Goal: Information Seeking & Learning: Learn about a topic

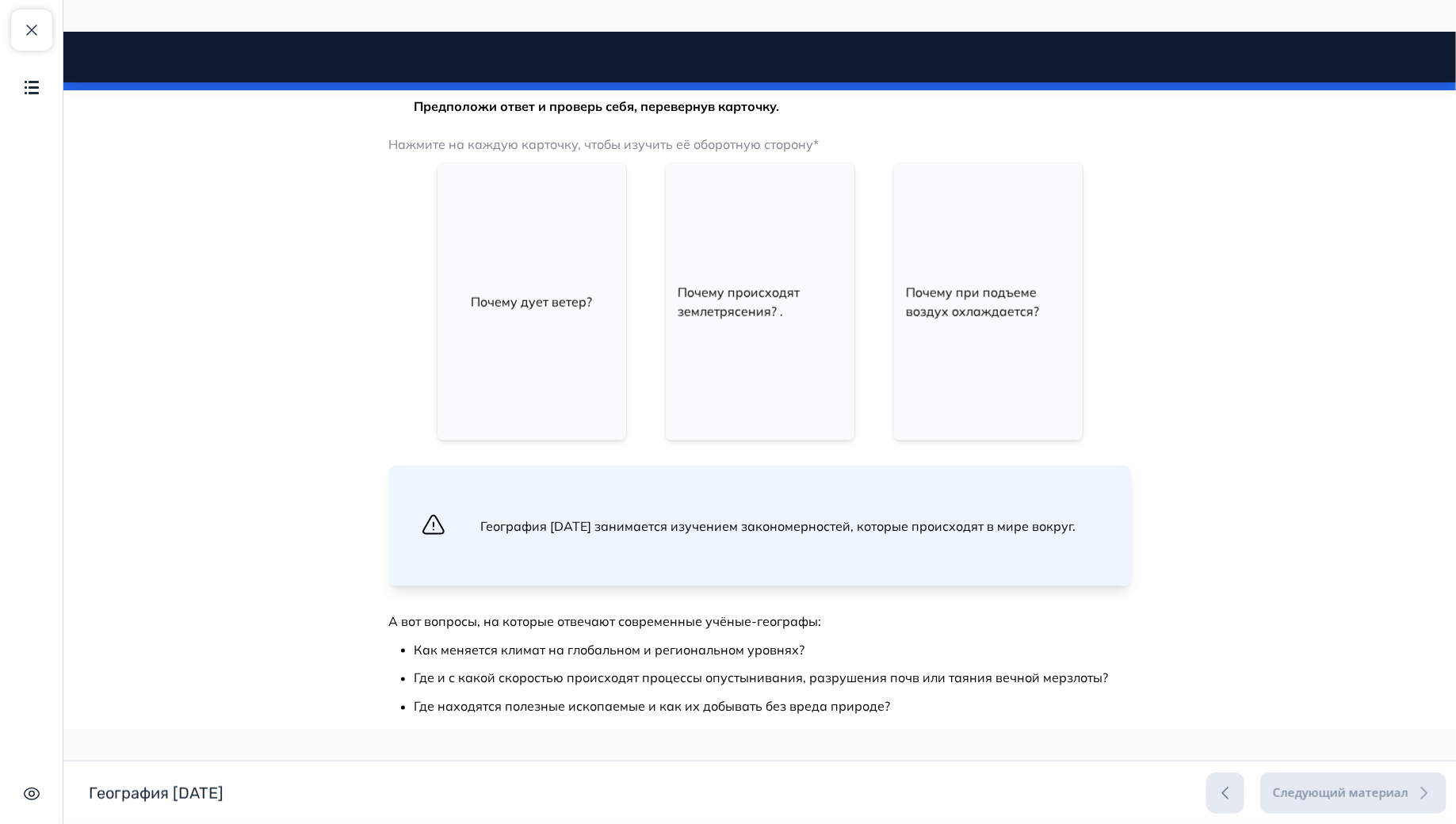
scroll to position [849, 0]
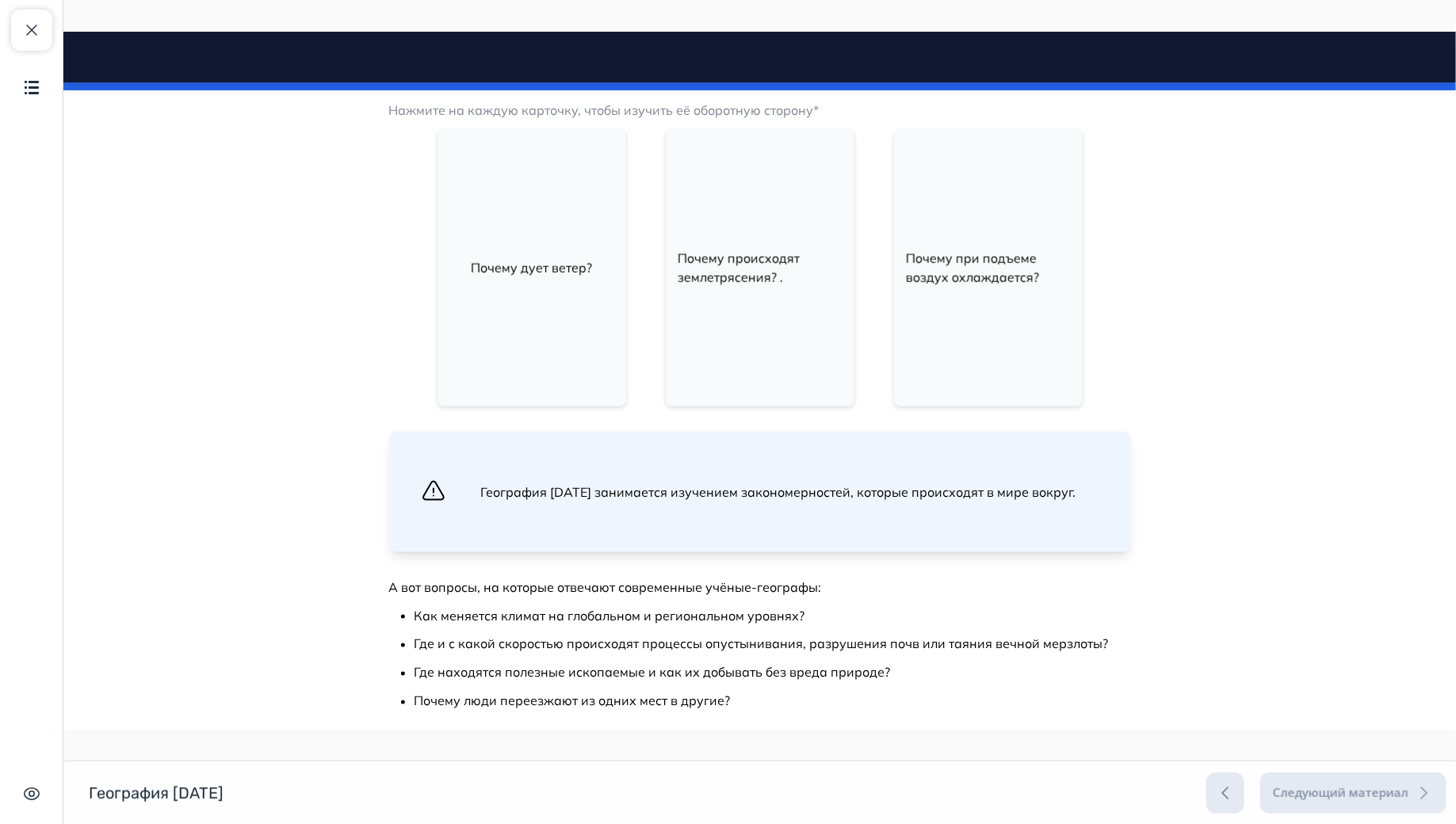
click at [568, 288] on div "Почему дует ветер?" at bounding box center [531, 267] width 189 height 277
click at [579, 283] on div "Ветер дует из-за разницы давления воздуха." at bounding box center [531, 267] width 189 height 277
click at [754, 259] on div "Почему происходят землетрясения? ." at bounding box center [759, 267] width 189 height 277
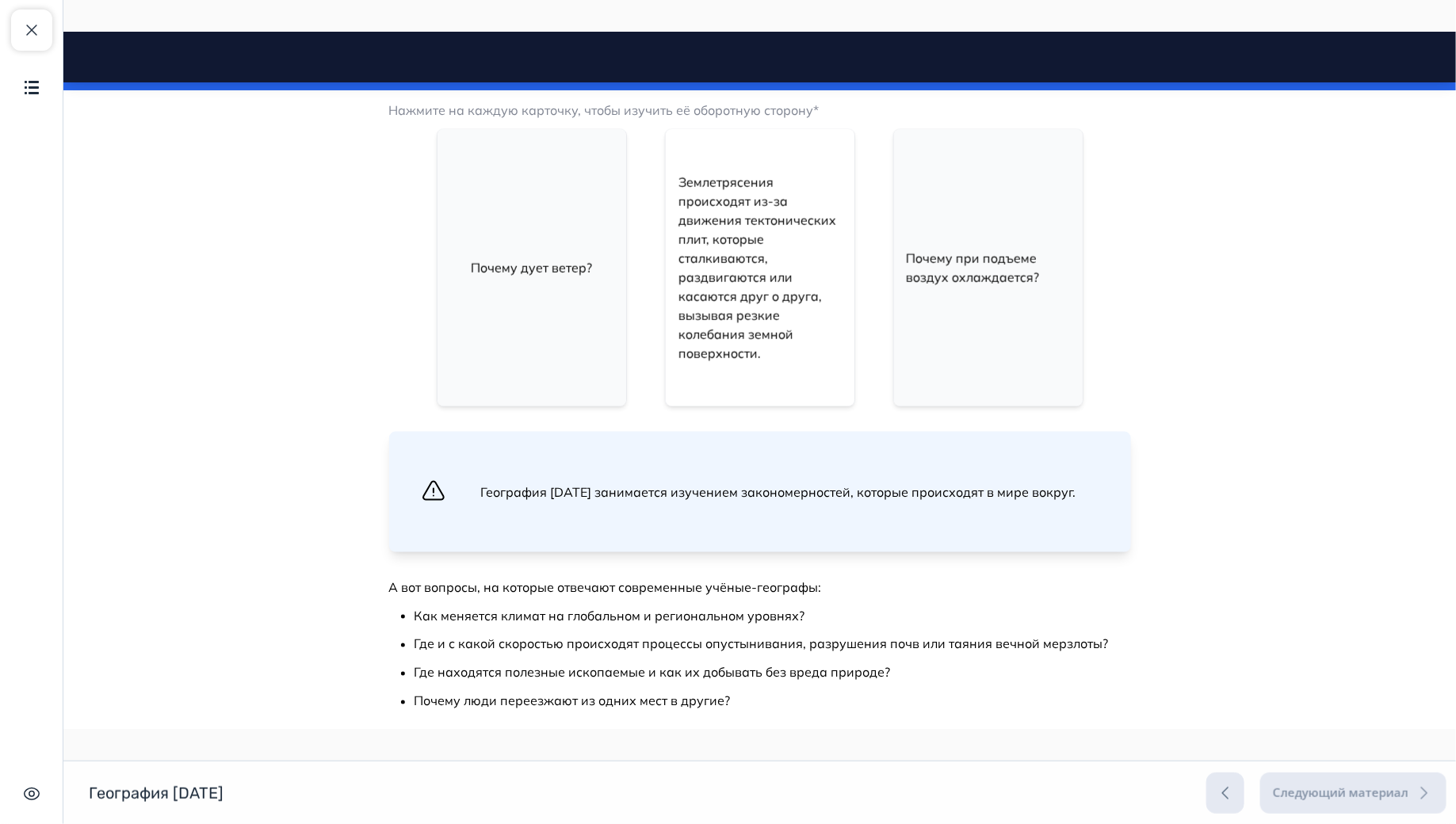
click at [947, 248] on p "Почему при подъеме воздух охлаждается?" at bounding box center [988, 267] width 163 height 38
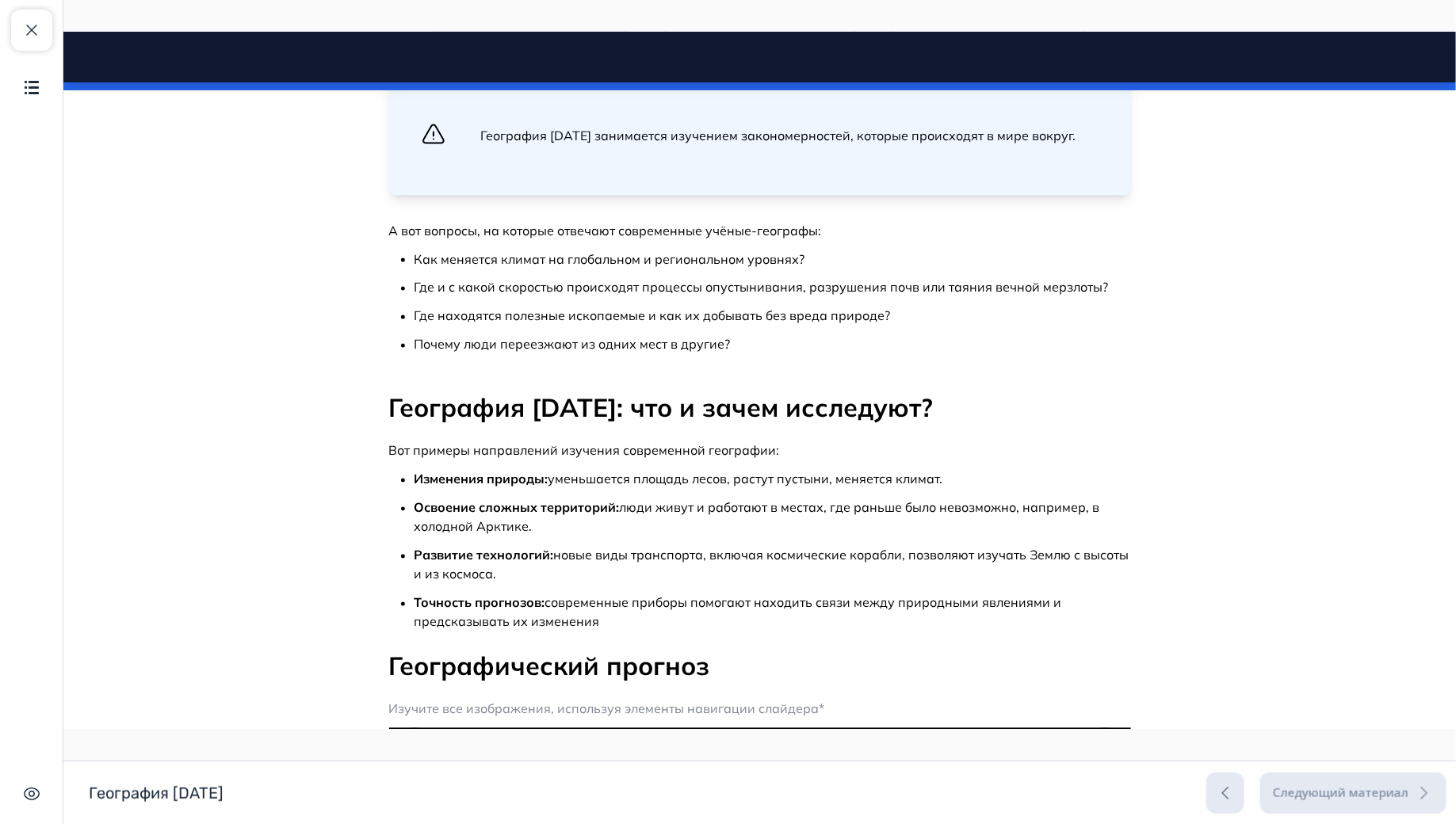
click at [709, 442] on span "Вот примеры направлений изучения современной географии:" at bounding box center [584, 450] width 391 height 16
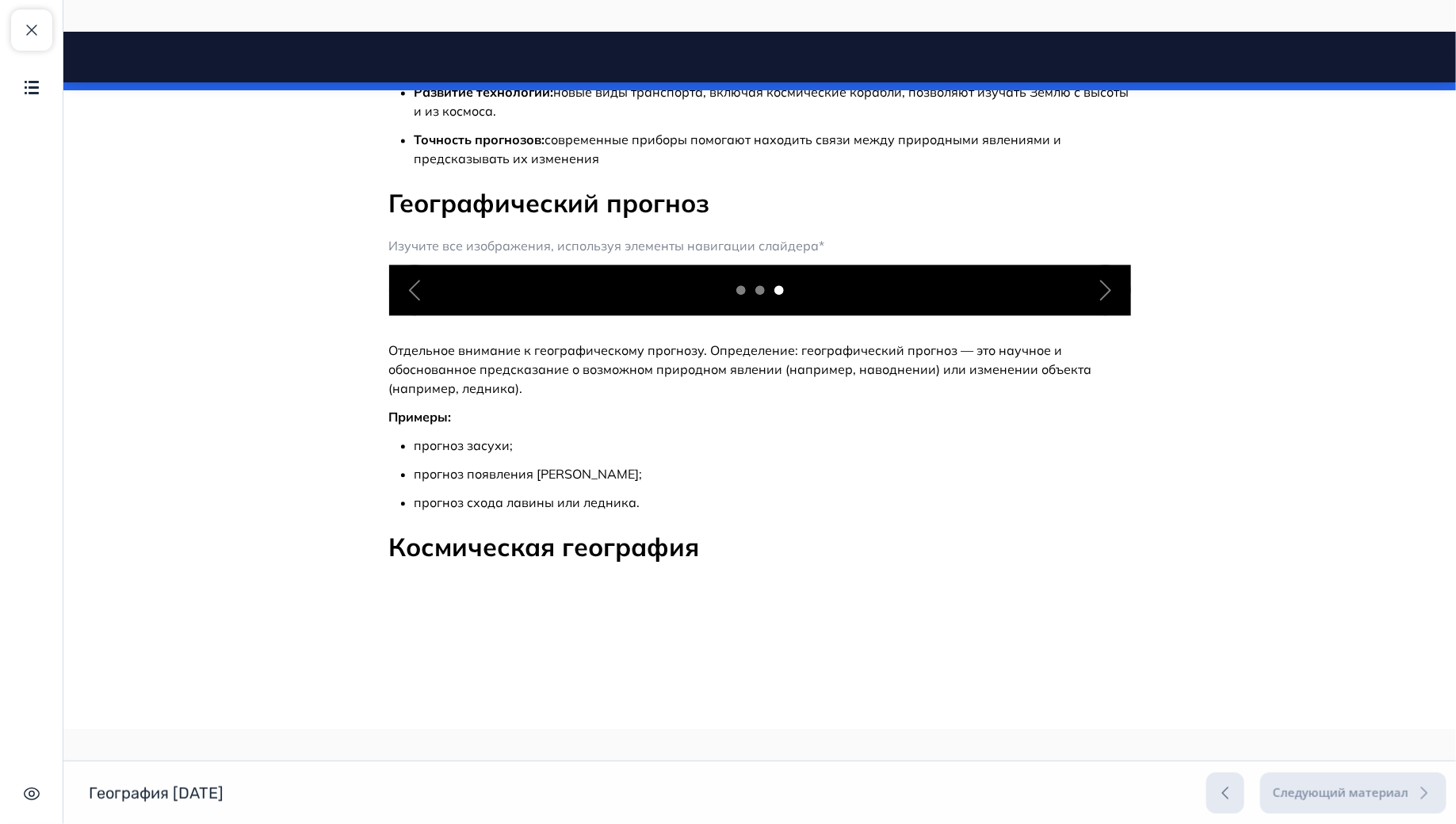
scroll to position [1628, 0]
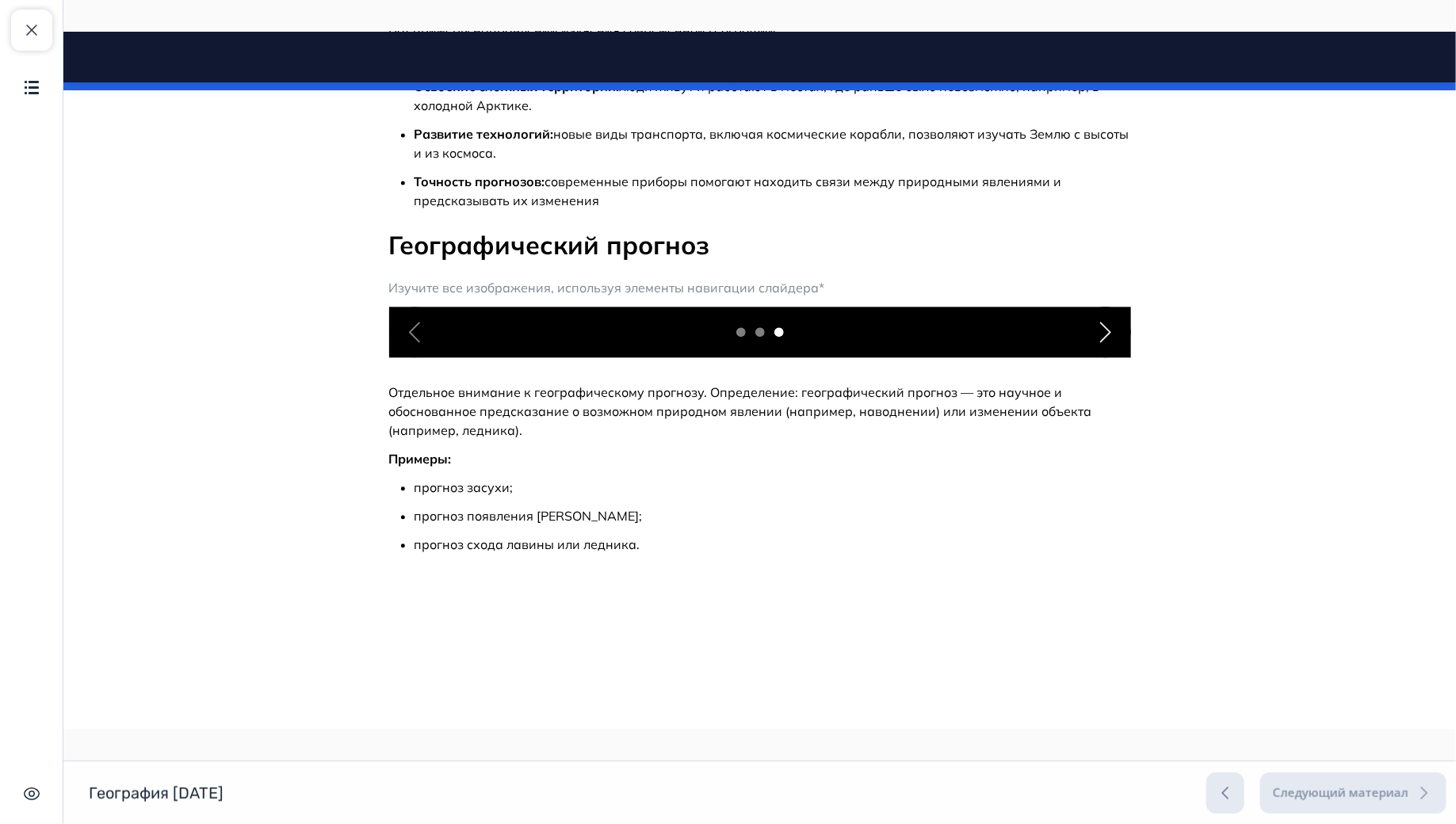
click at [1121, 357] on div "Next" at bounding box center [1105, 332] width 51 height 51
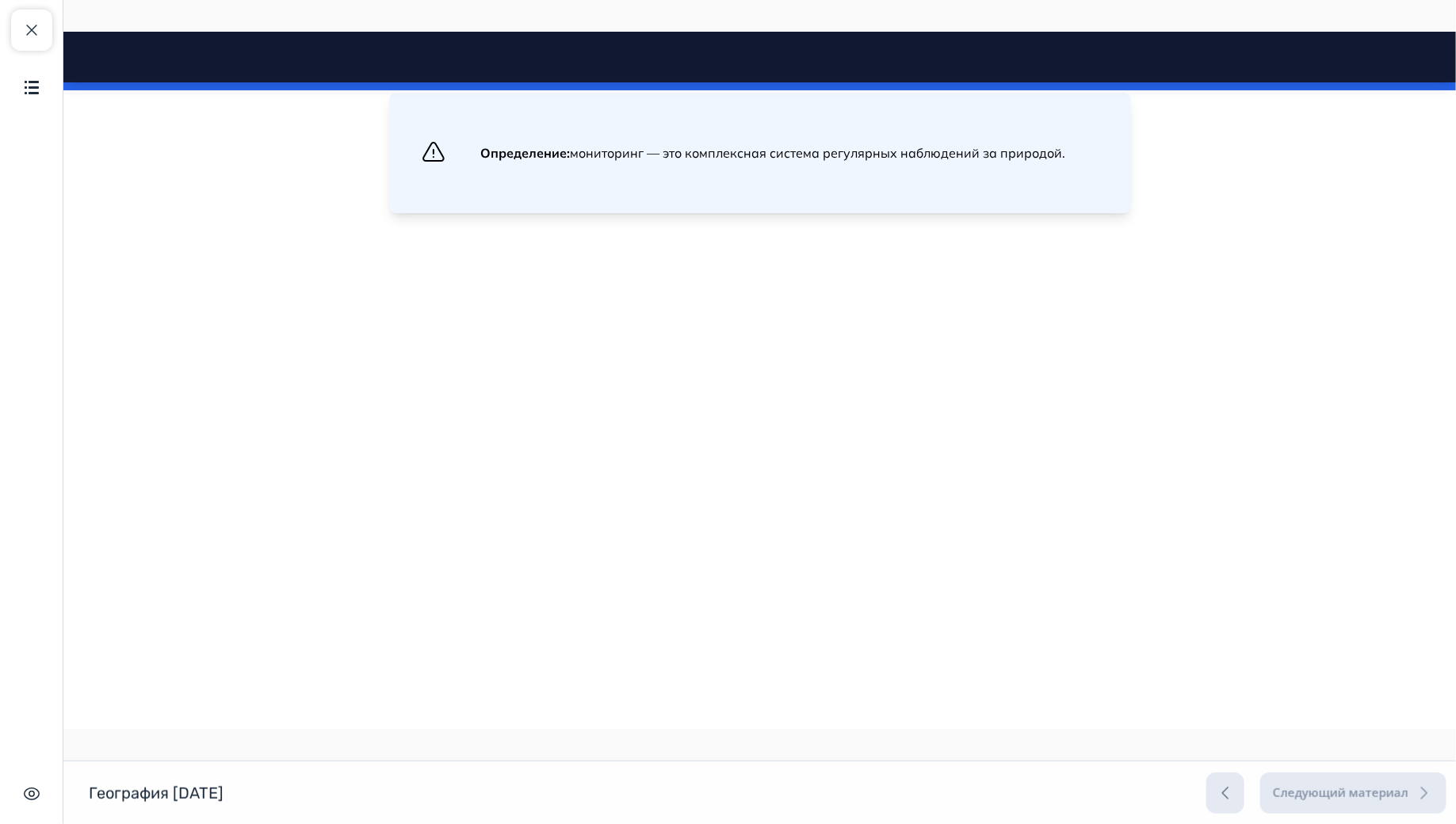
scroll to position [2474, 0]
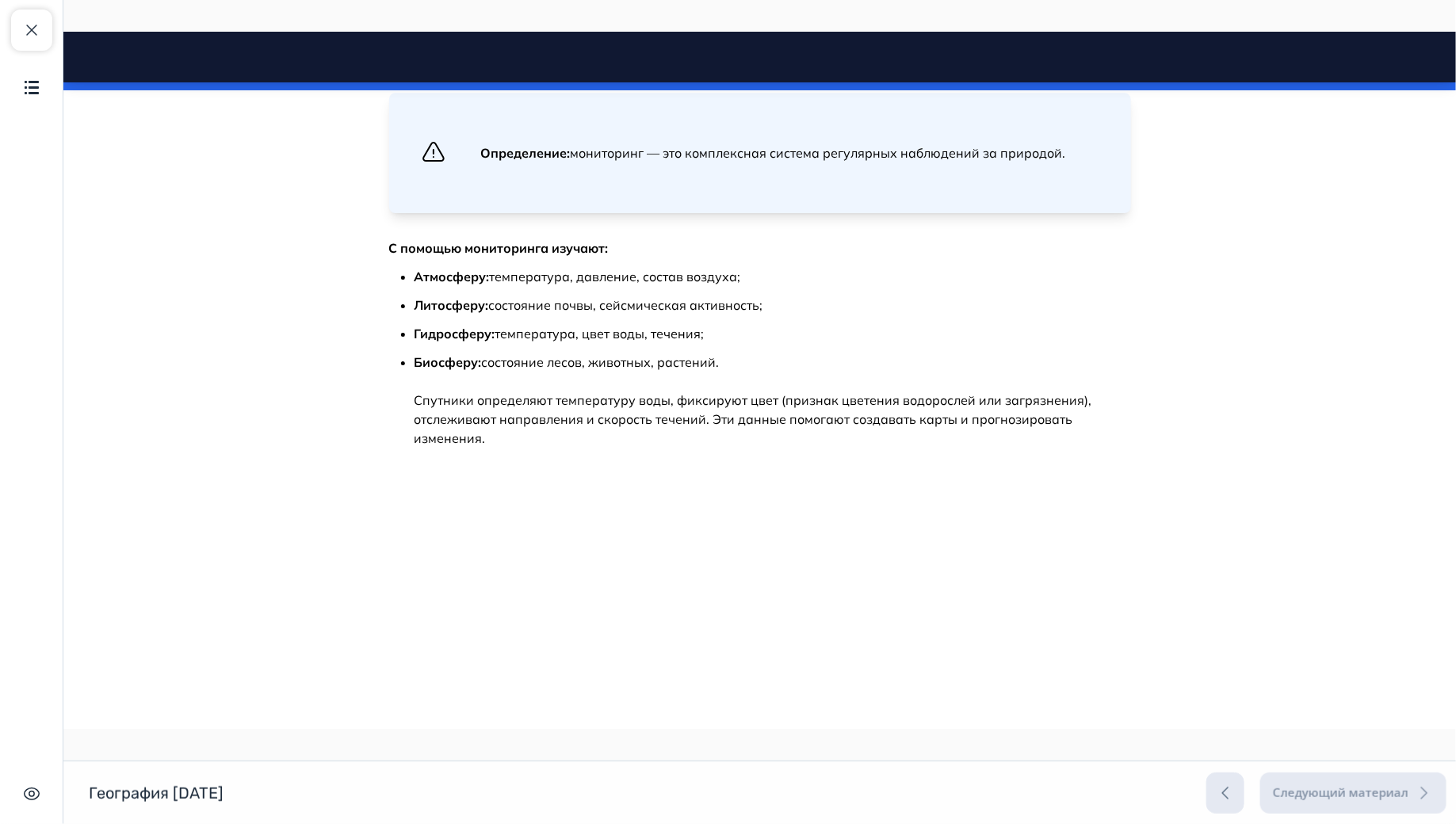
click at [663, 447] on p "Биосферу: состояние лесов, животных, растений. Спутники определяют температуру …" at bounding box center [772, 399] width 717 height 95
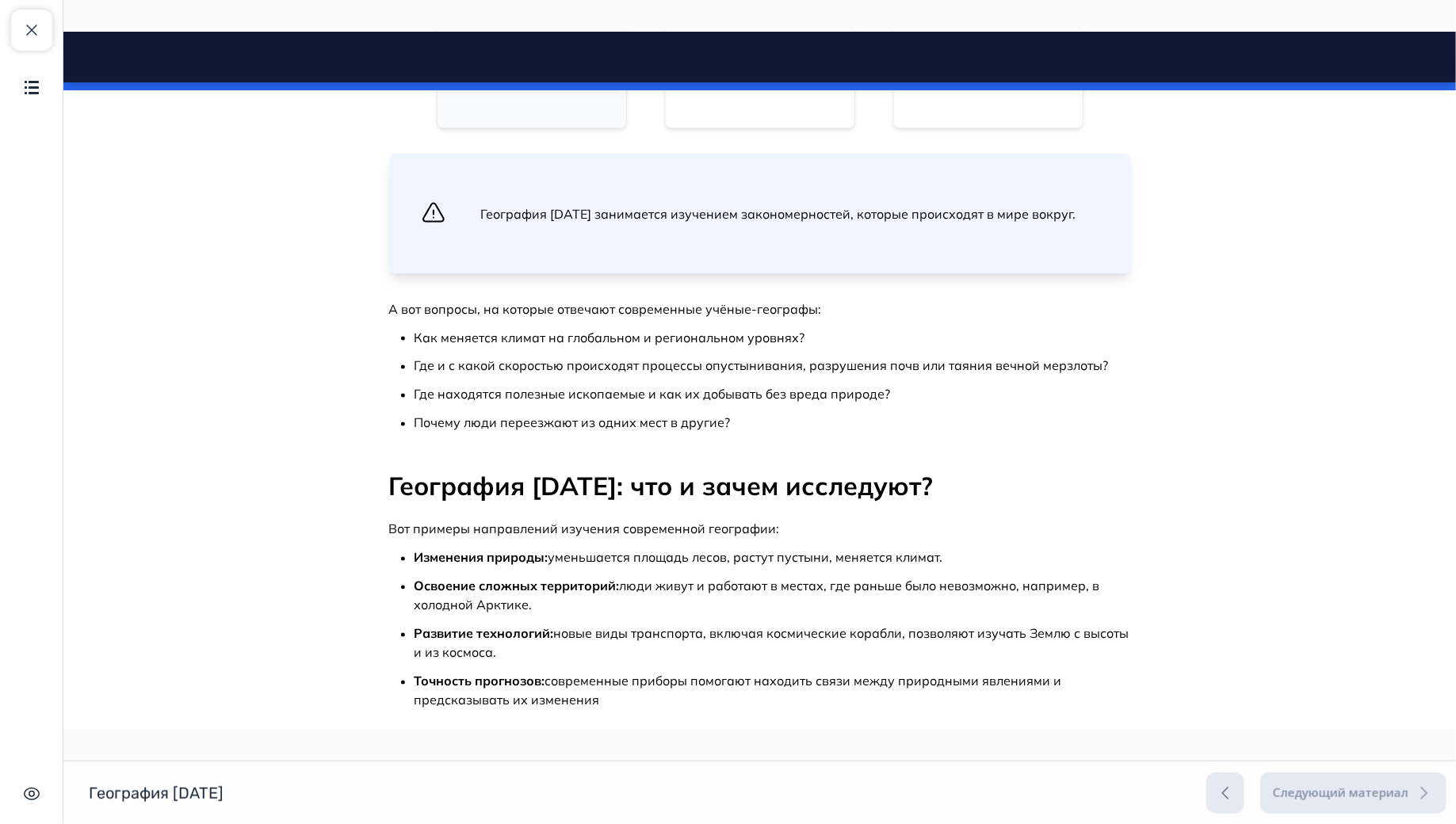
scroll to position [0, 0]
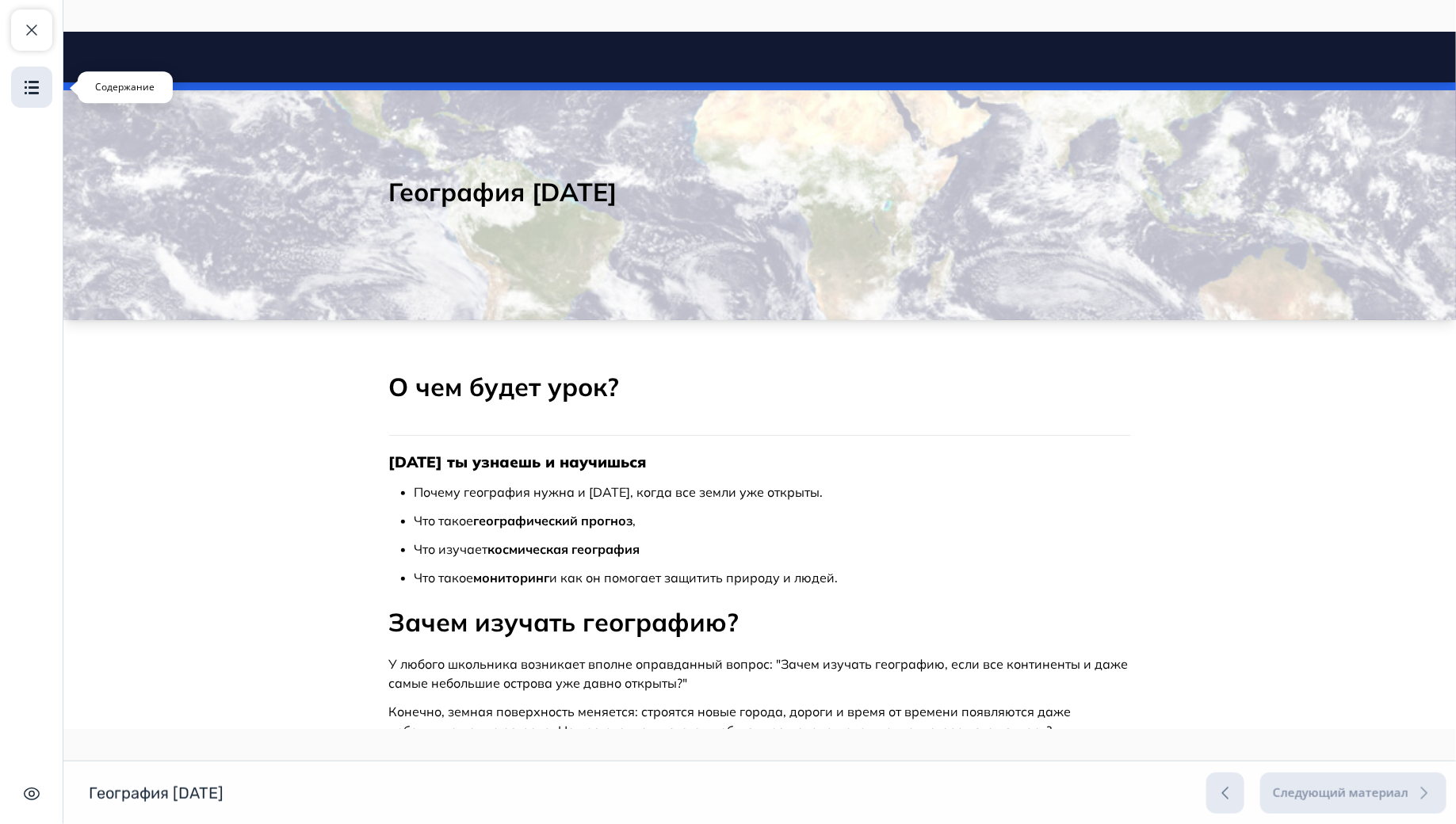
click at [20, 97] on button "Содержание" at bounding box center [32, 87] width 41 height 41
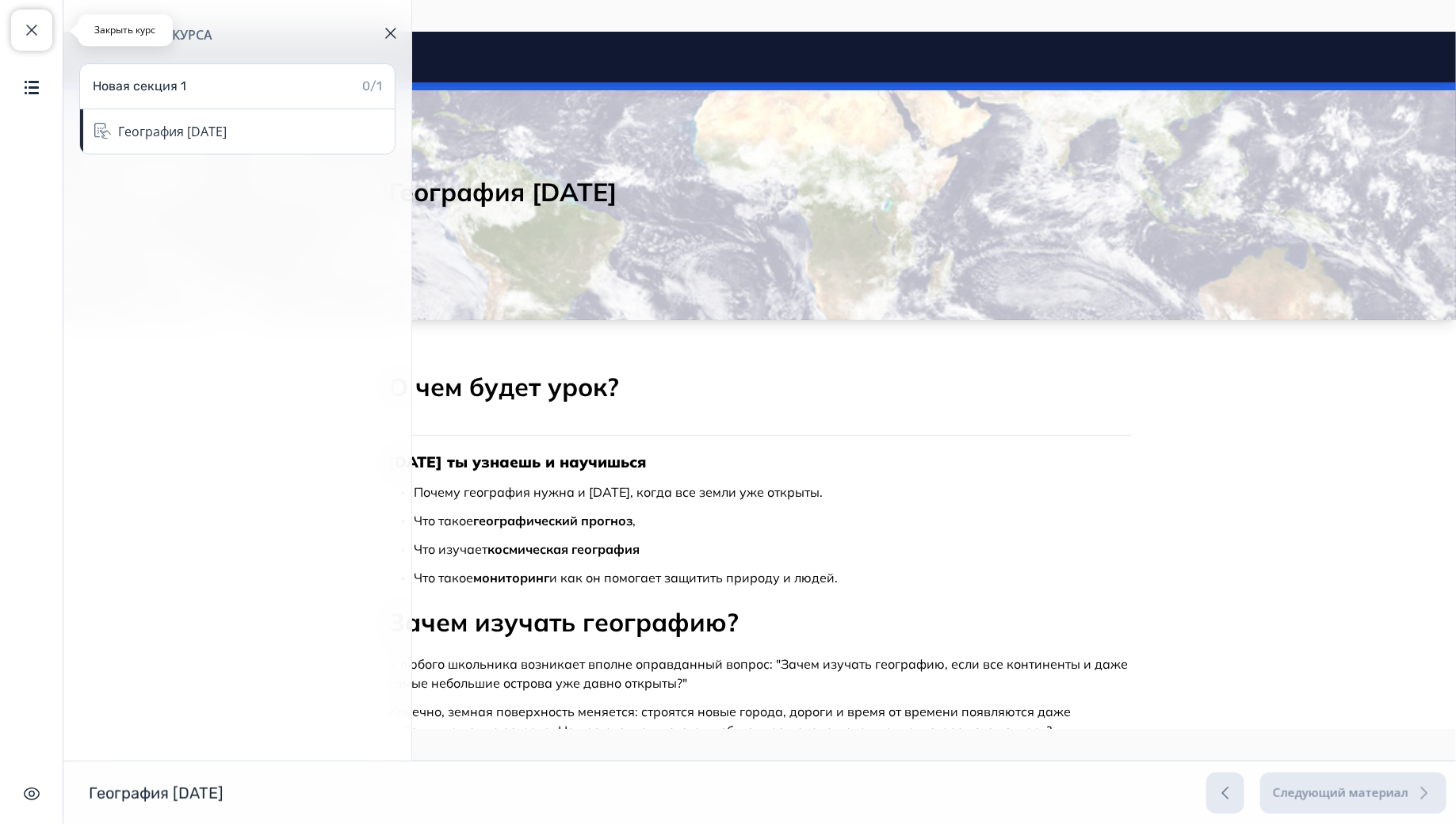
click at [41, 41] on button "Закрыть курс" at bounding box center [32, 30] width 41 height 41
